Goal: Task Accomplishment & Management: Use online tool/utility

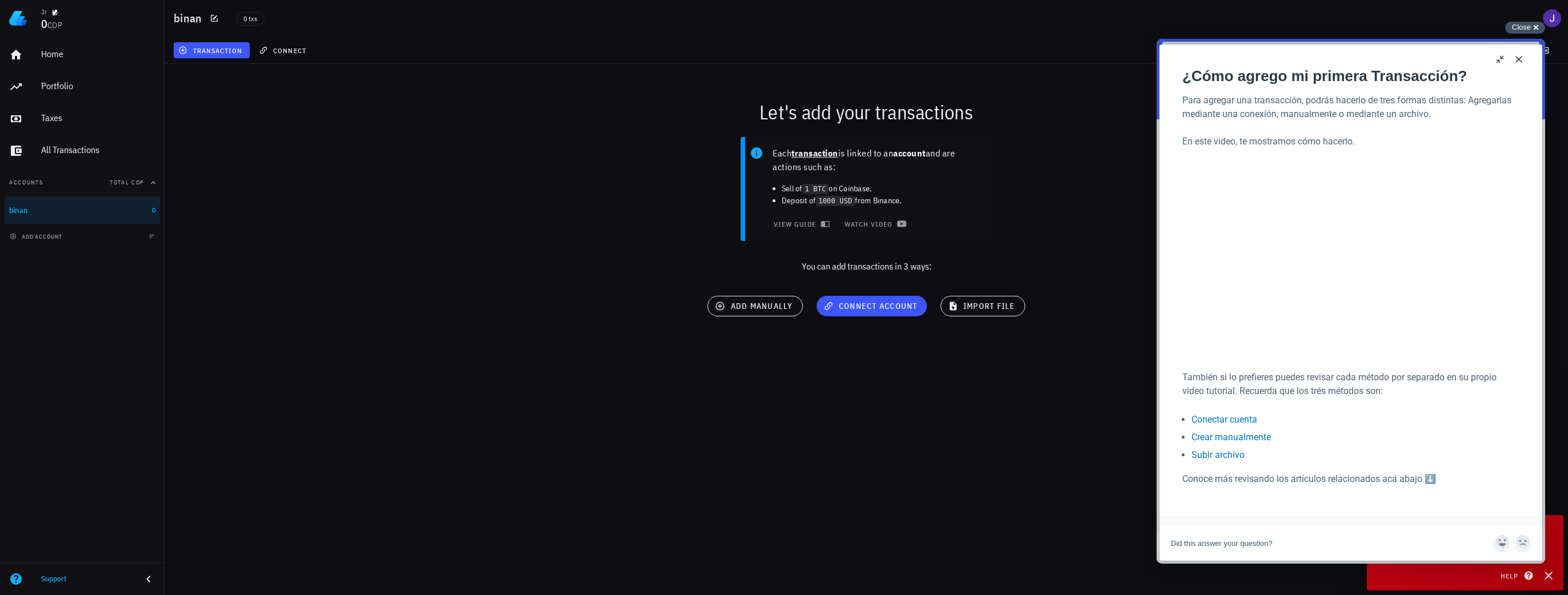
drag, startPoint x: 1532, startPoint y: 29, endPoint x: 1523, endPoint y: 29, distance: 9.0
click at [1532, 29] on div "Close cross-small" at bounding box center [1525, 28] width 40 height 12
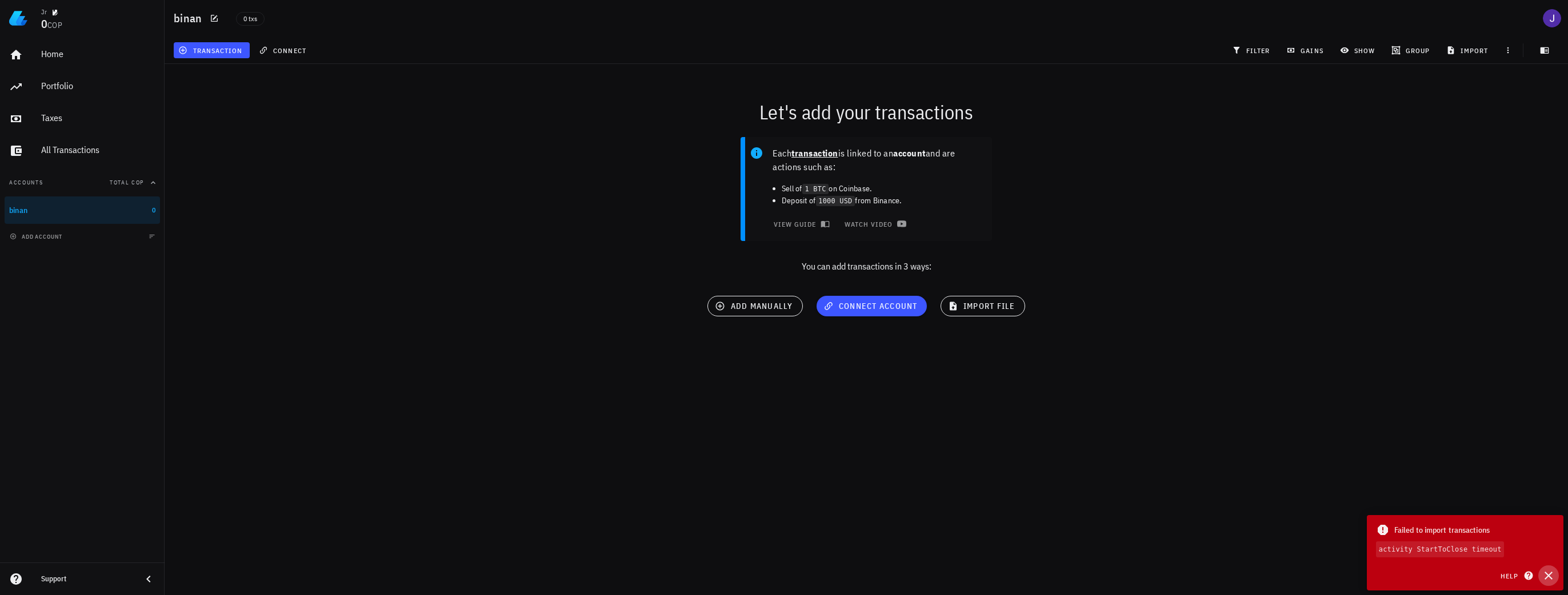
click at [1547, 578] on icon "button" at bounding box center [1548, 576] width 8 height 8
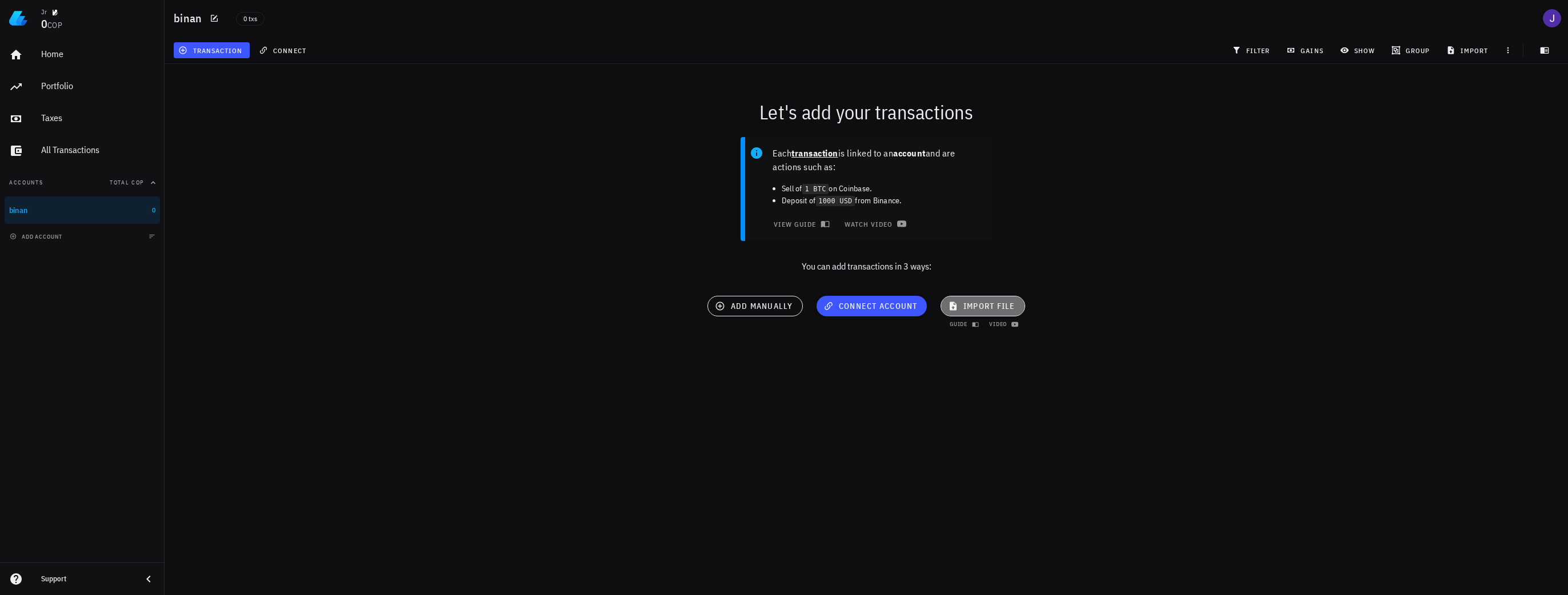
click at [980, 307] on span "import file" at bounding box center [983, 306] width 65 height 10
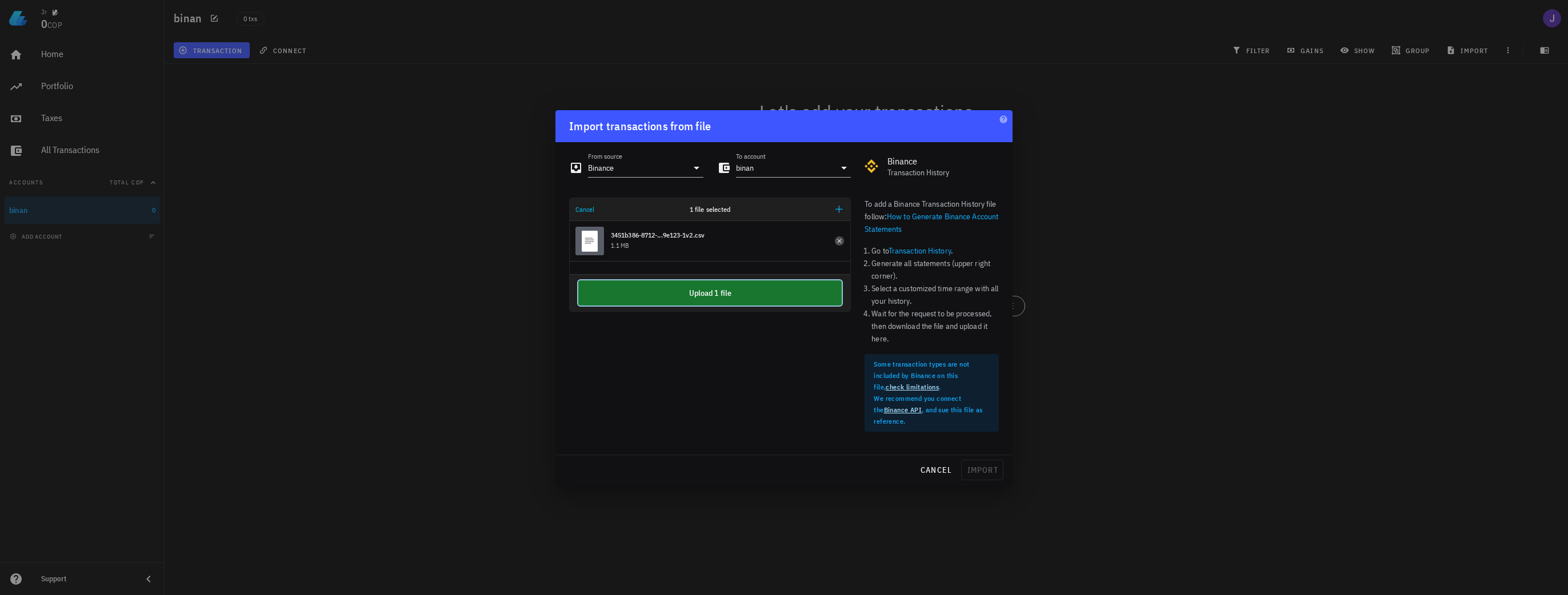
click at [701, 294] on button "Upload 1 file" at bounding box center [710, 292] width 264 height 25
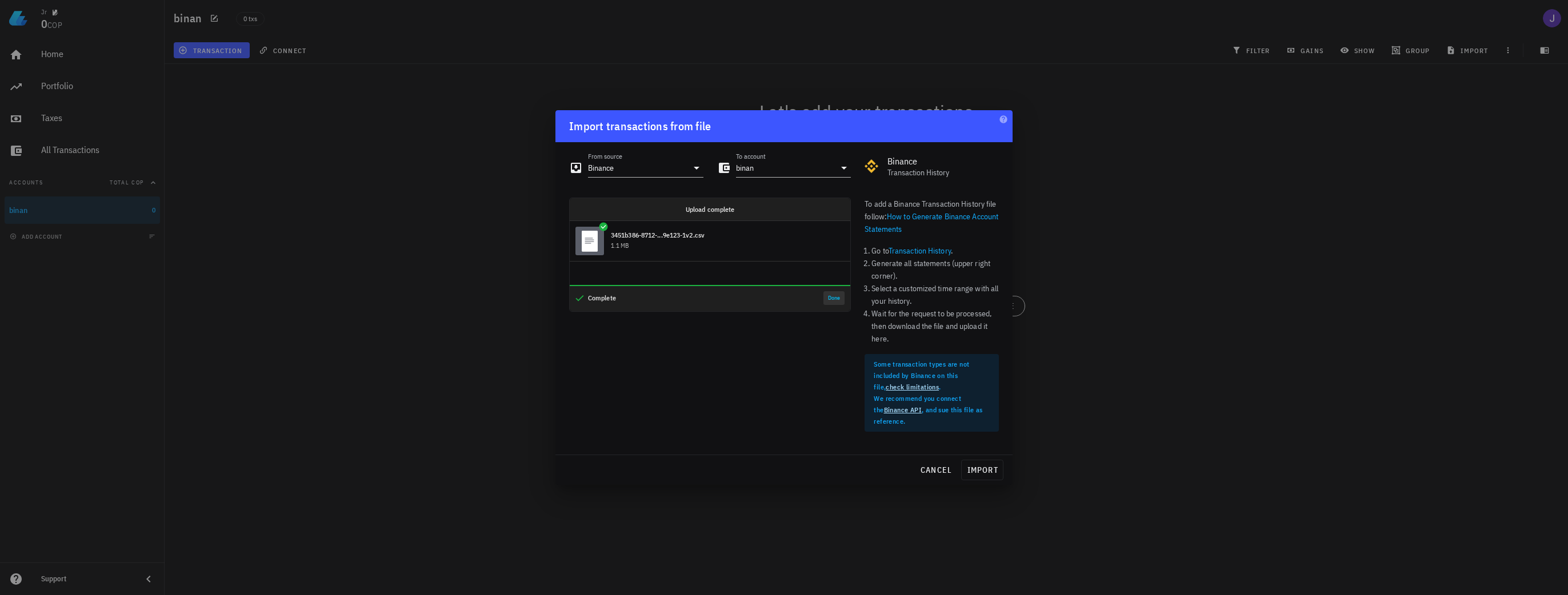
click at [832, 298] on button "Done" at bounding box center [833, 298] width 21 height 13
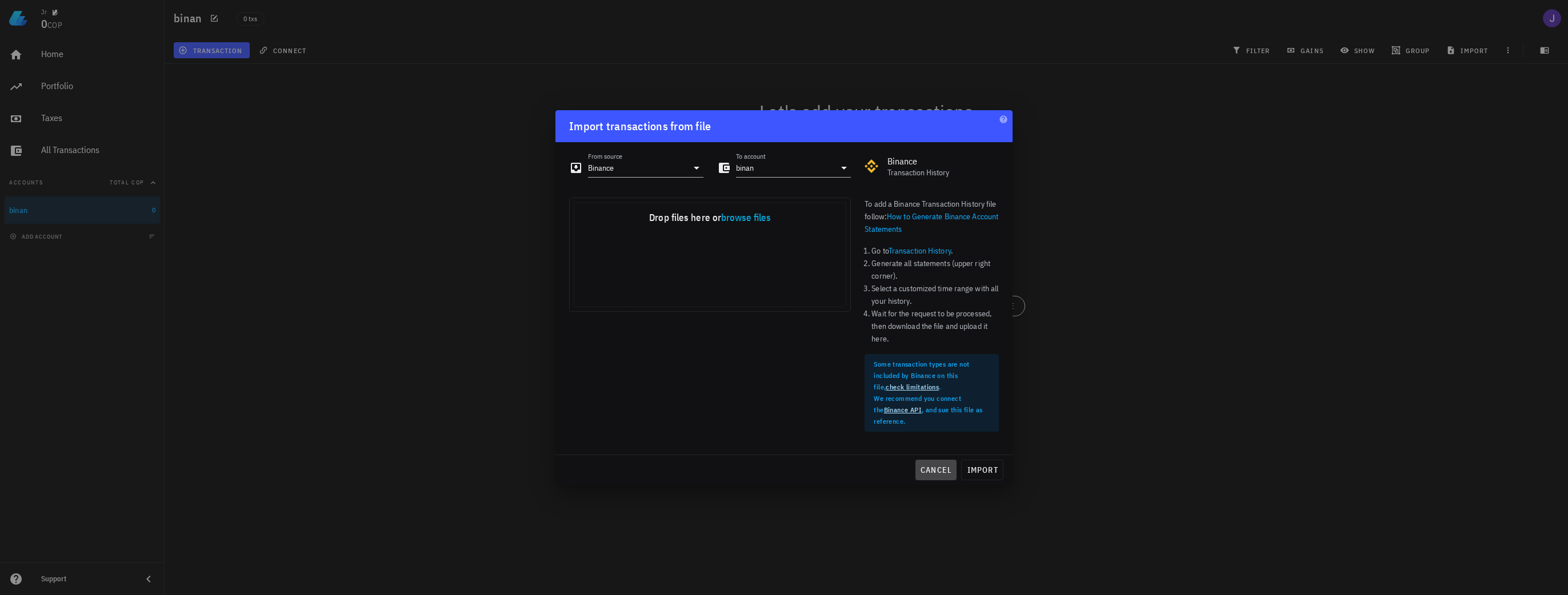
click at [929, 471] on span "cancel" at bounding box center [936, 470] width 33 height 10
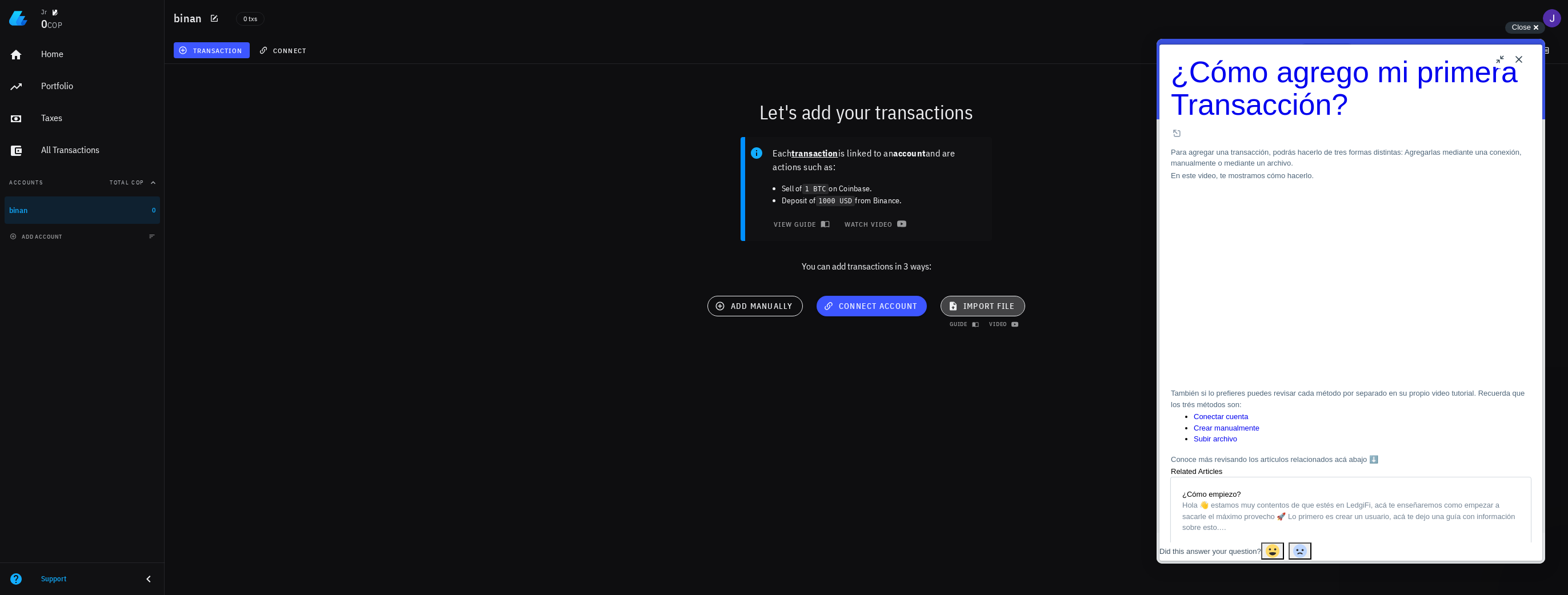
click at [976, 305] on span "import file" at bounding box center [983, 306] width 65 height 10
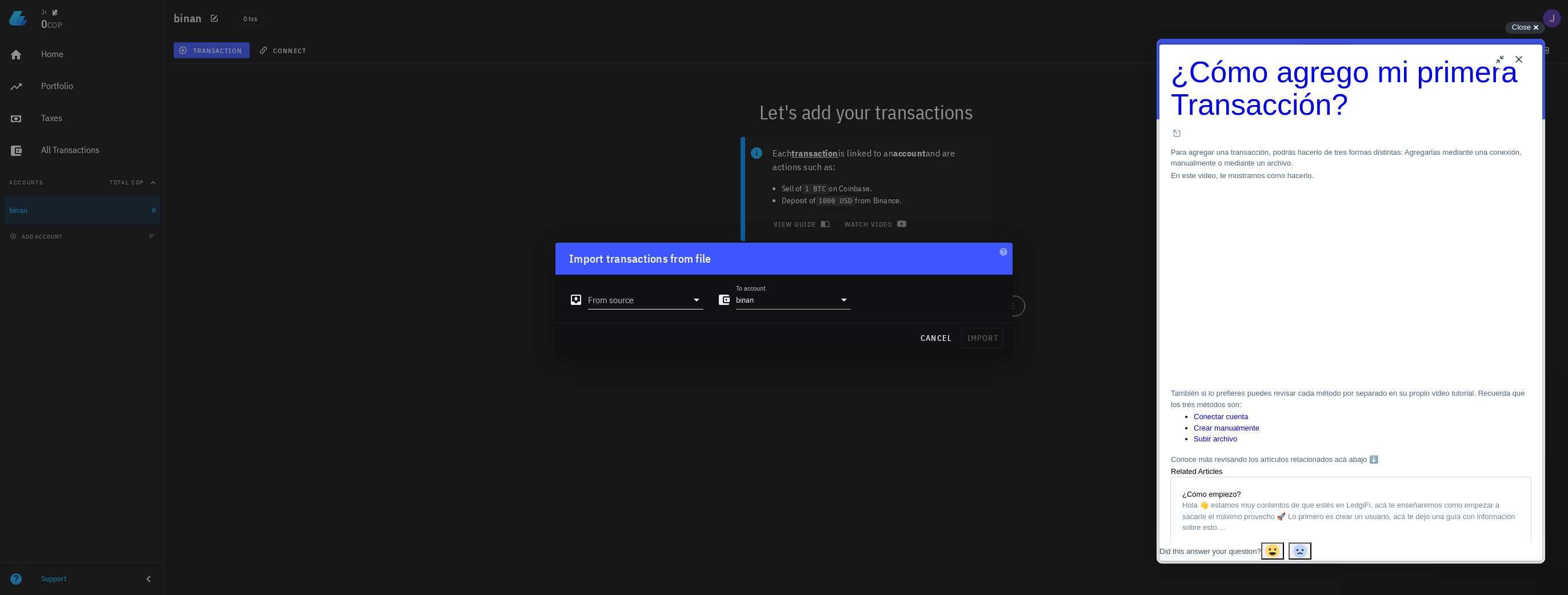
click at [690, 301] on icon at bounding box center [696, 299] width 13 height 13
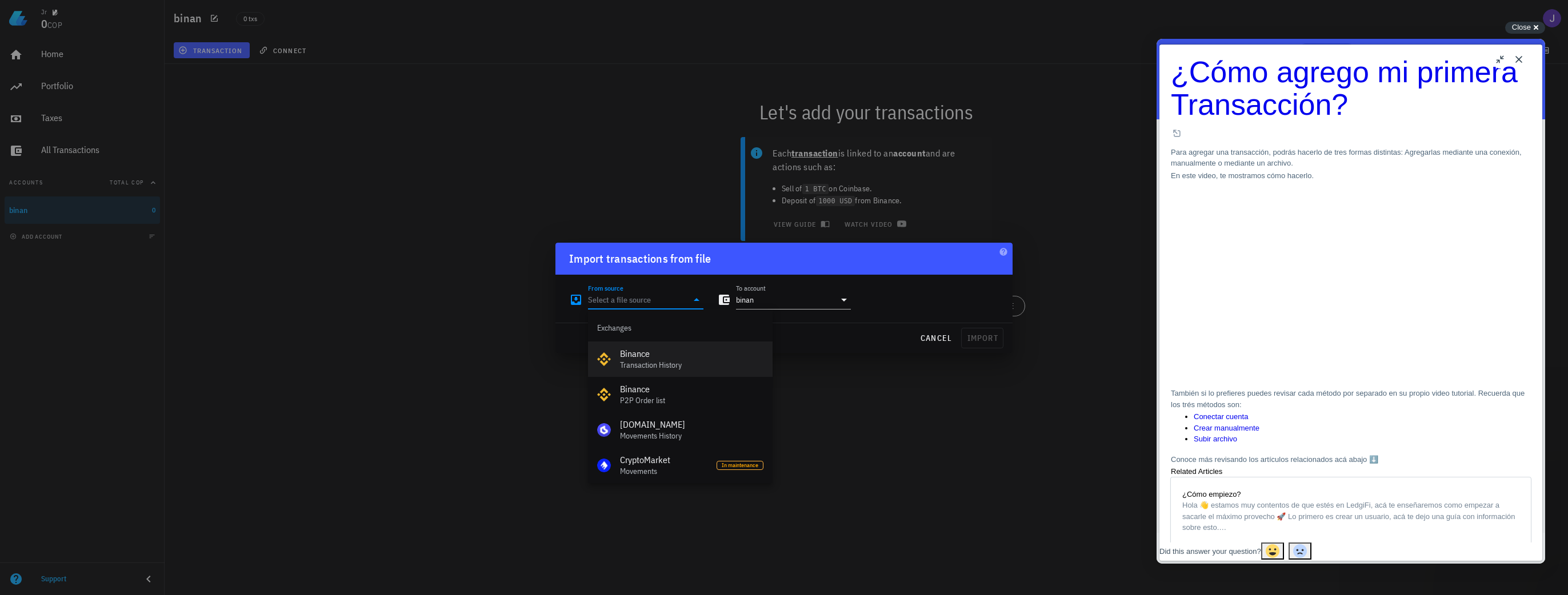
click at [642, 362] on div "Transaction History" at bounding box center [692, 365] width 143 height 10
type input "Binance"
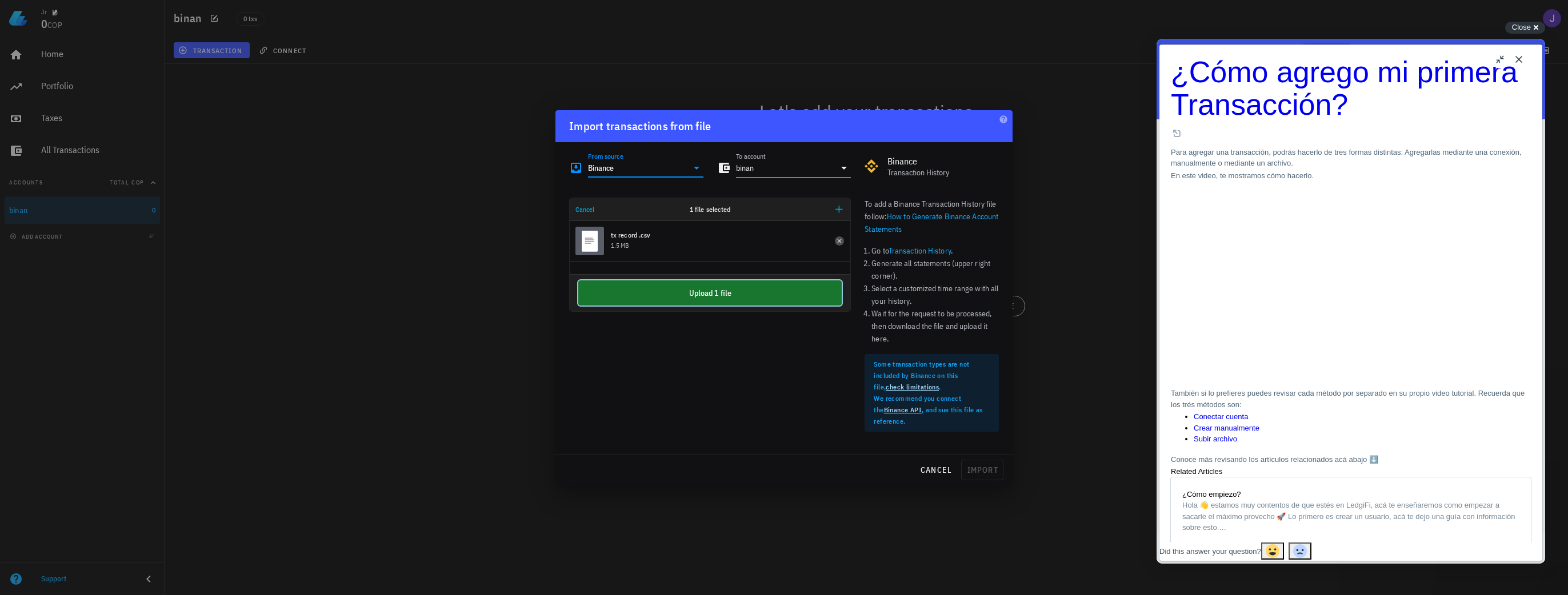
click at [702, 296] on button "Upload 1 file" at bounding box center [710, 292] width 264 height 25
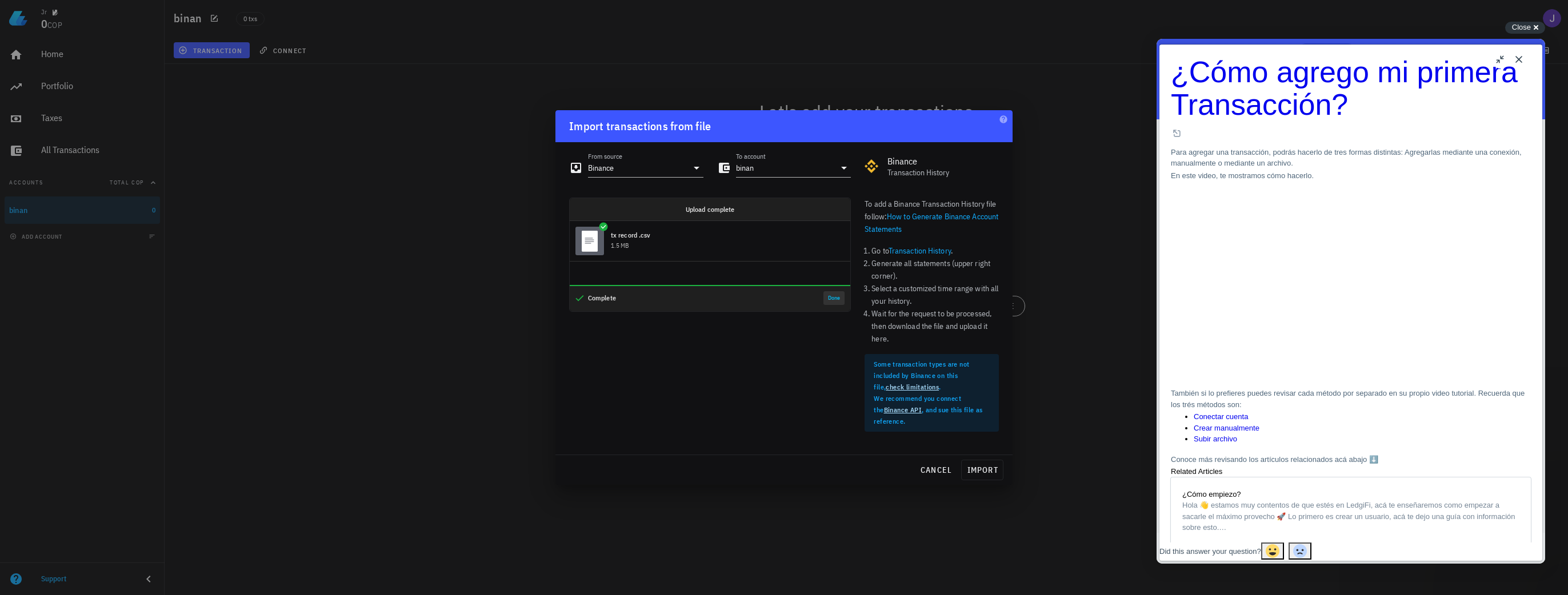
click at [831, 298] on button "Done" at bounding box center [833, 298] width 21 height 13
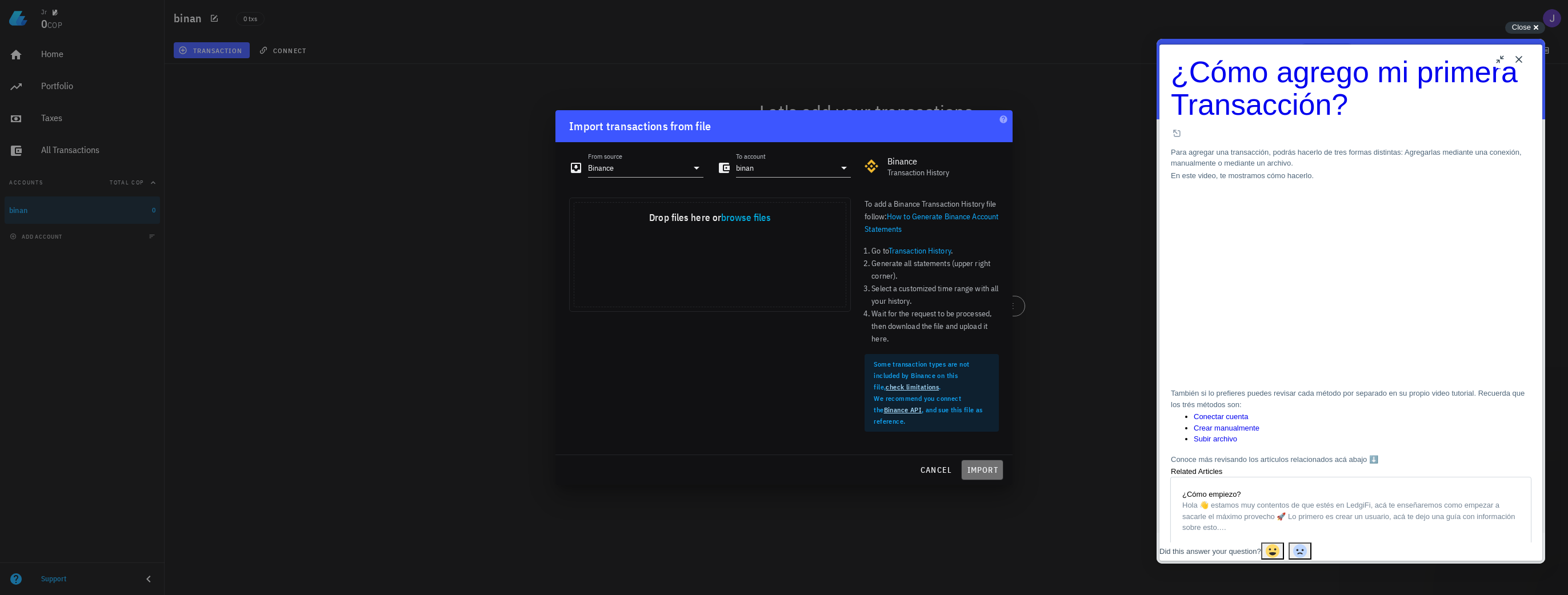
click at [986, 473] on span "import" at bounding box center [982, 470] width 32 height 10
